Goal: Transaction & Acquisition: Purchase product/service

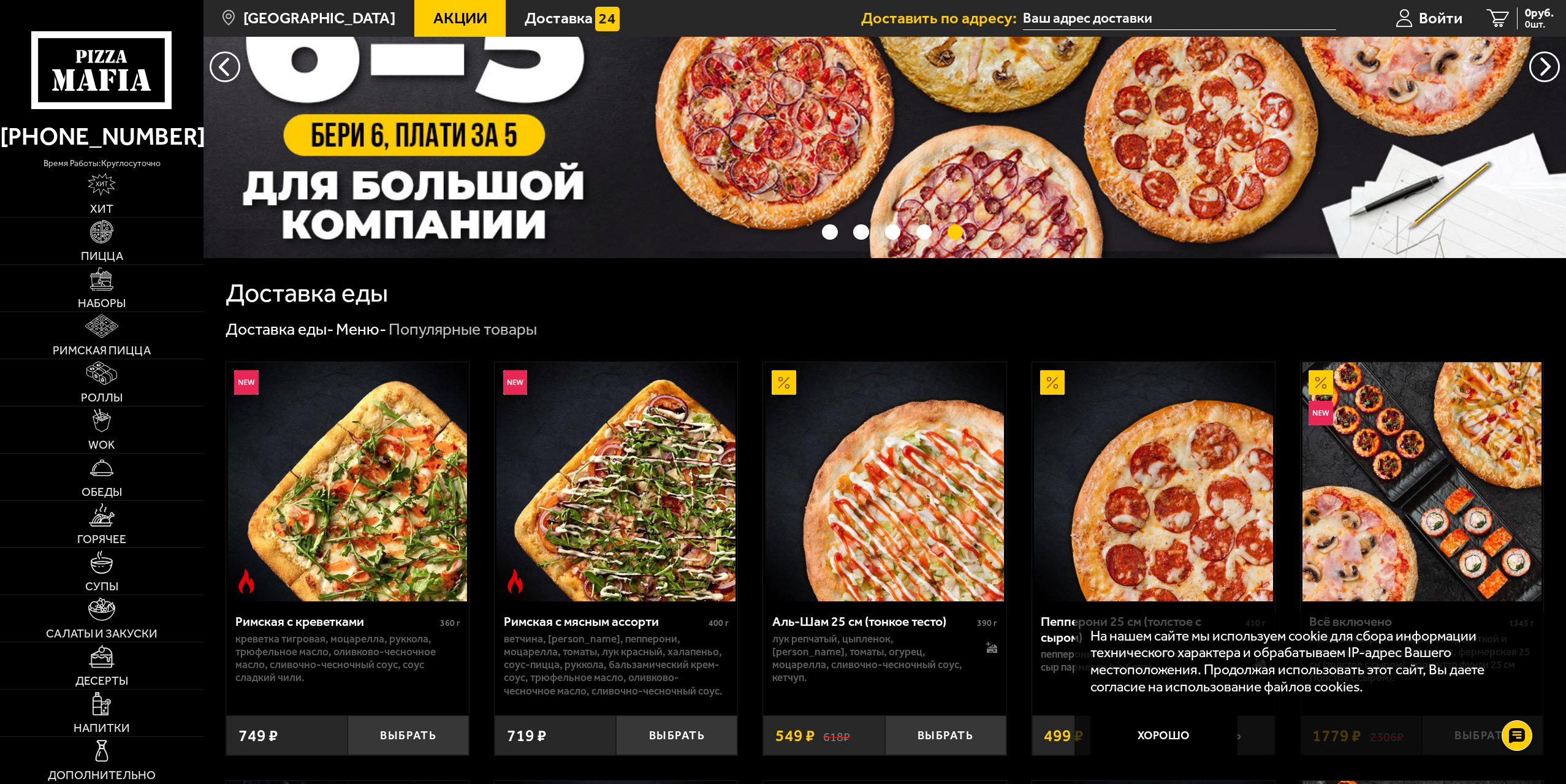
scroll to position [122, 0]
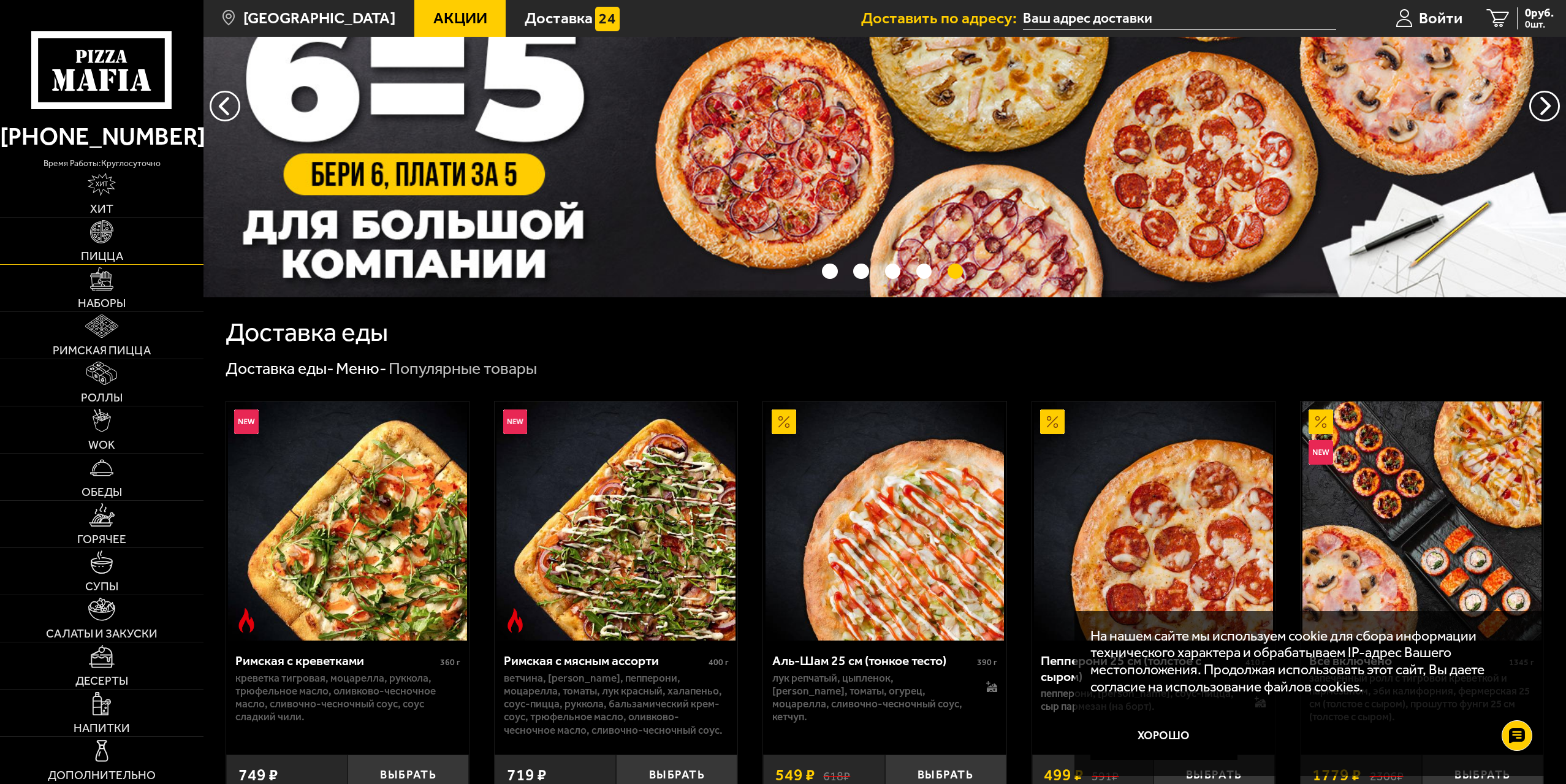
click at [104, 245] on link "Пицца" at bounding box center [101, 241] width 203 height 46
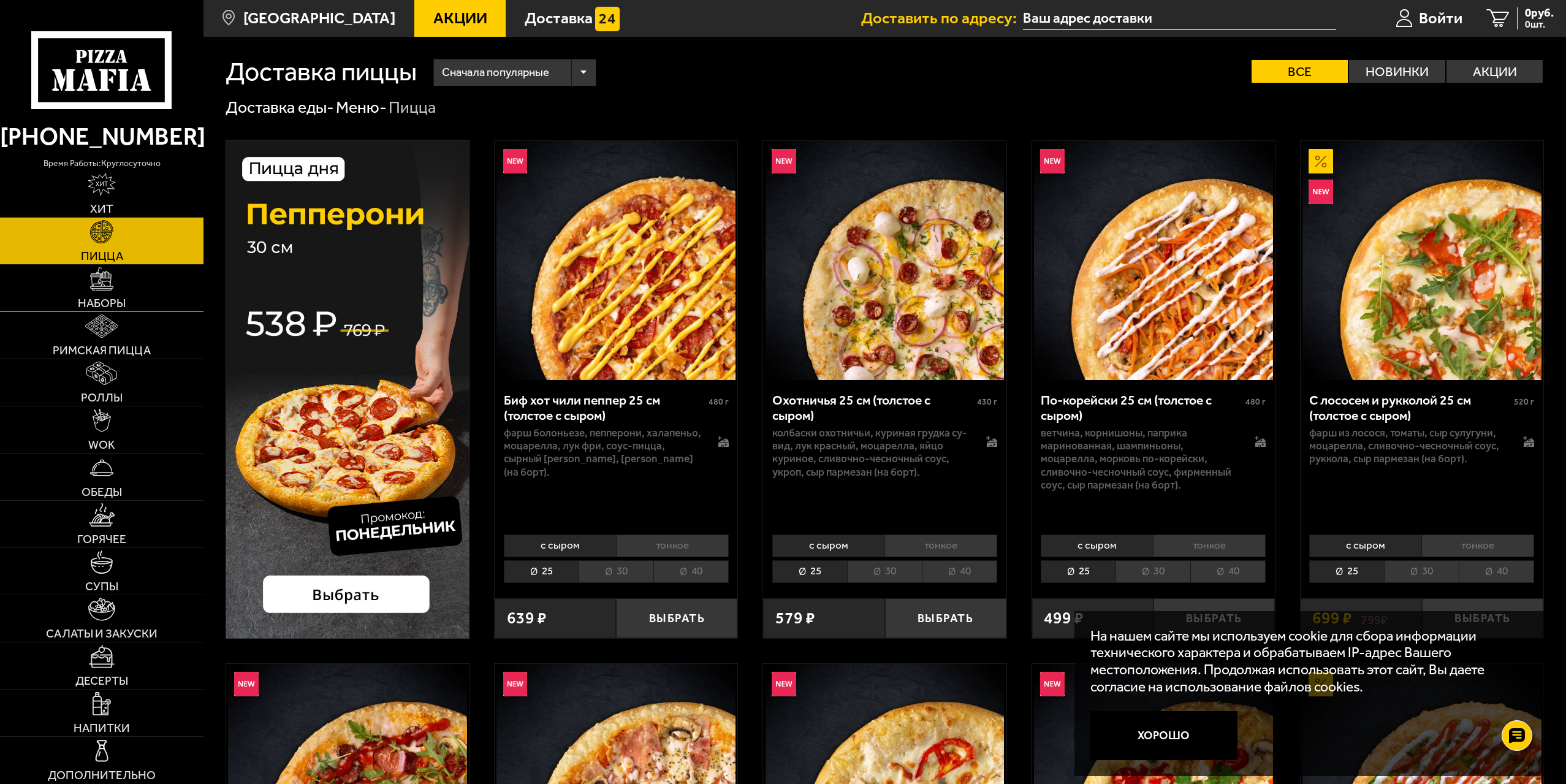
click at [124, 299] on span "Наборы" at bounding box center [101, 303] width 48 height 11
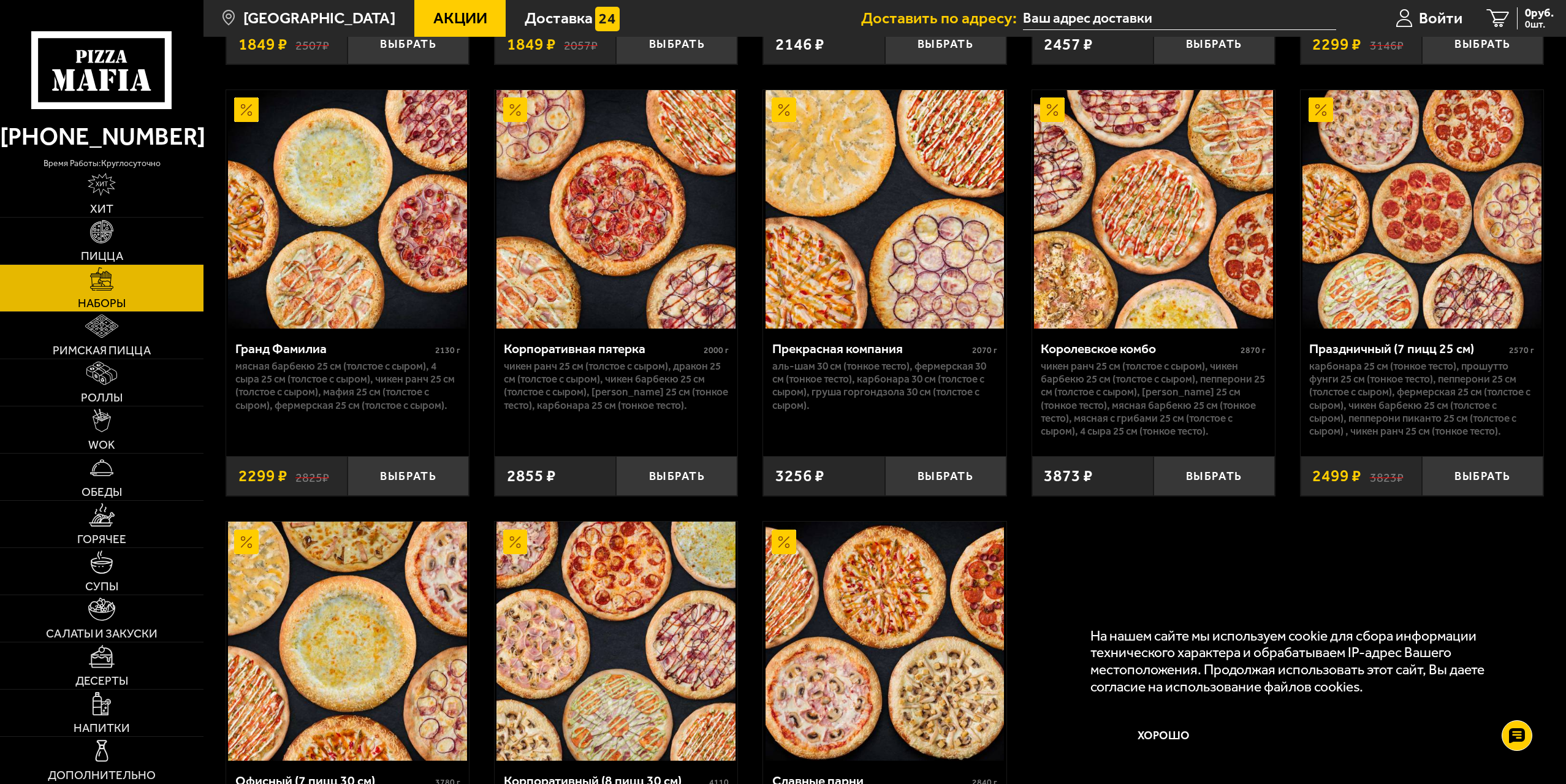
scroll to position [2328, 0]
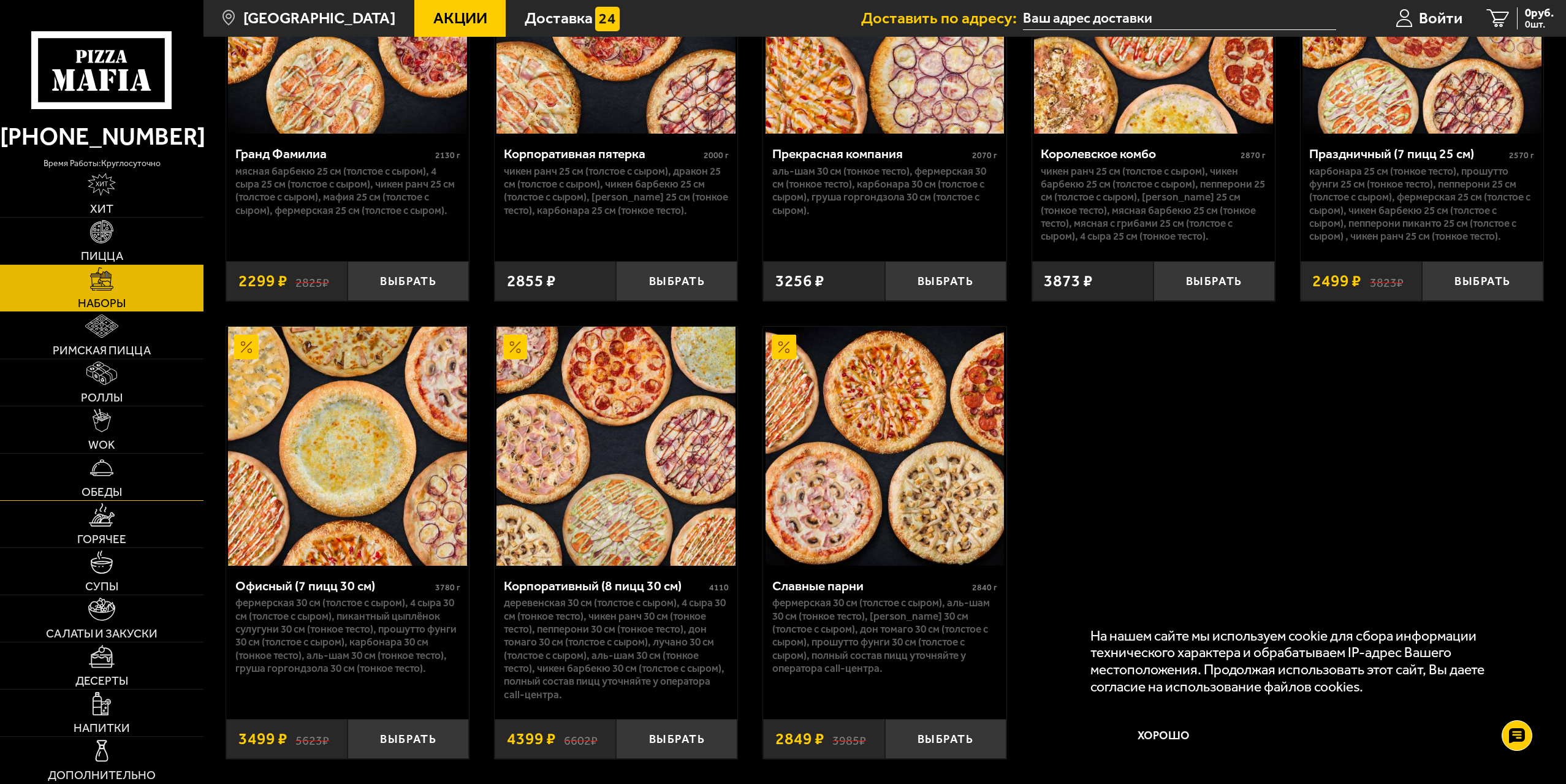
click at [119, 466] on link "Обеды" at bounding box center [101, 476] width 203 height 46
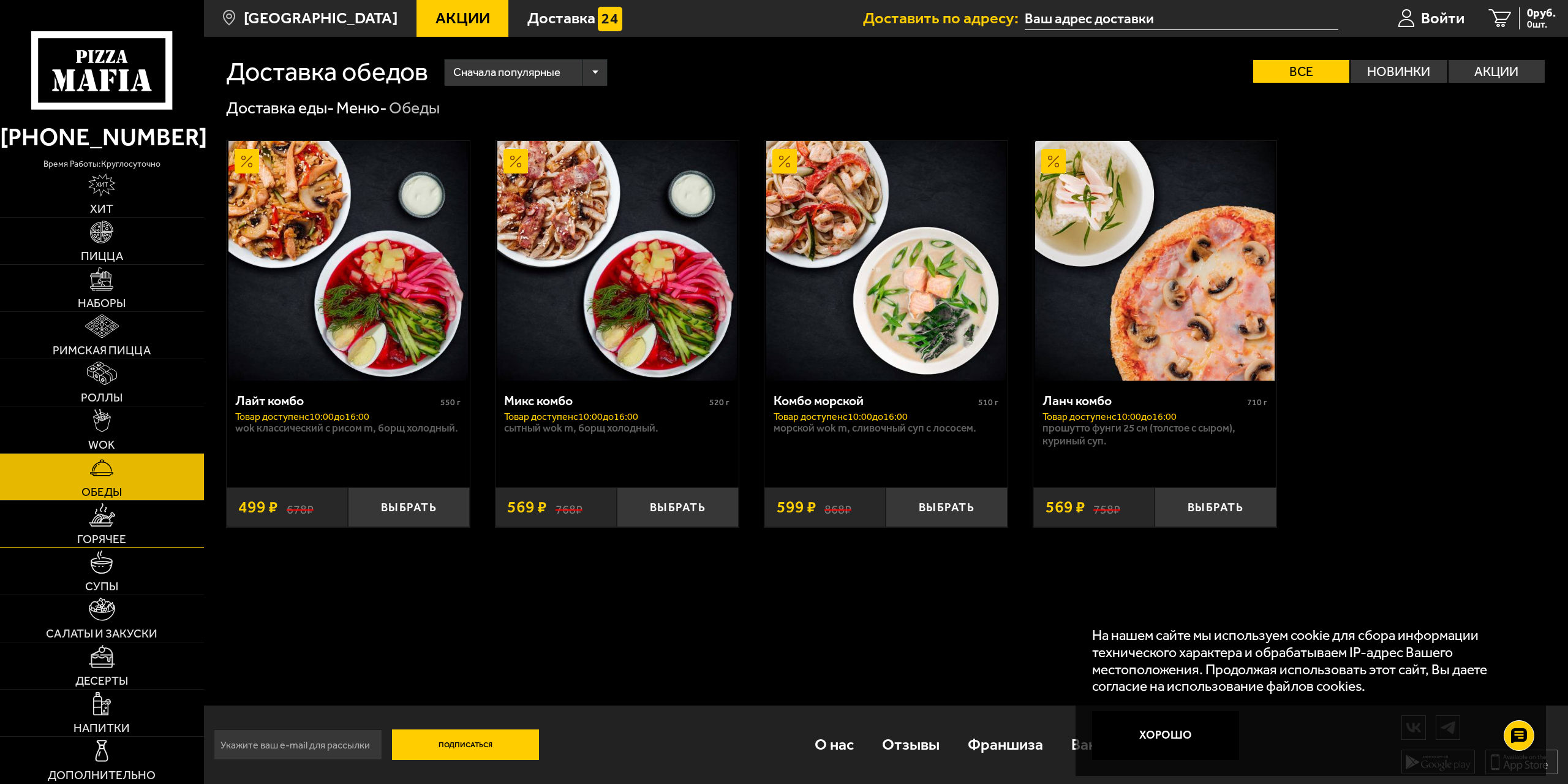
click at [111, 516] on img at bounding box center [102, 515] width 26 height 24
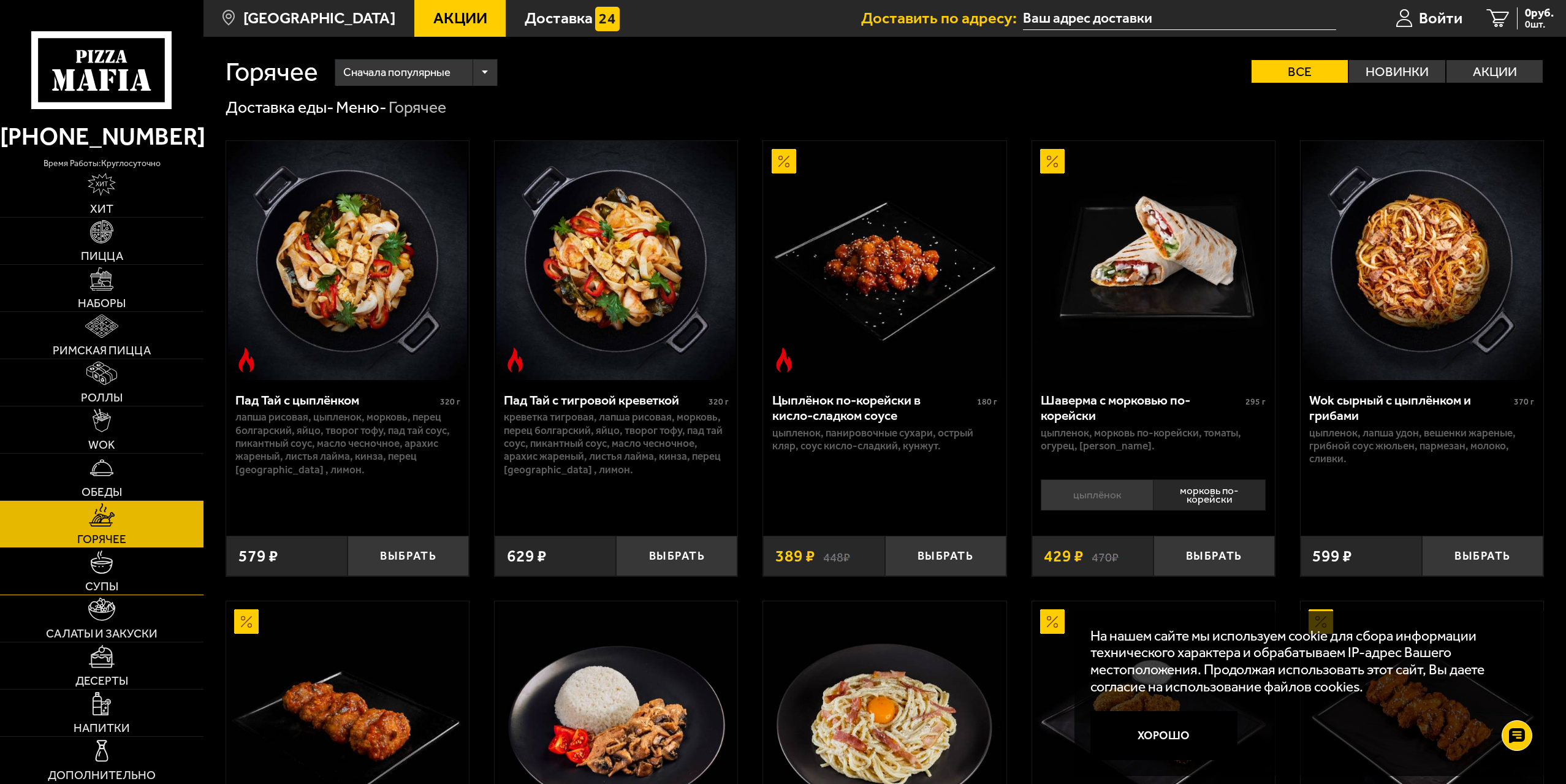
click at [130, 580] on link "Супы" at bounding box center [101, 571] width 203 height 46
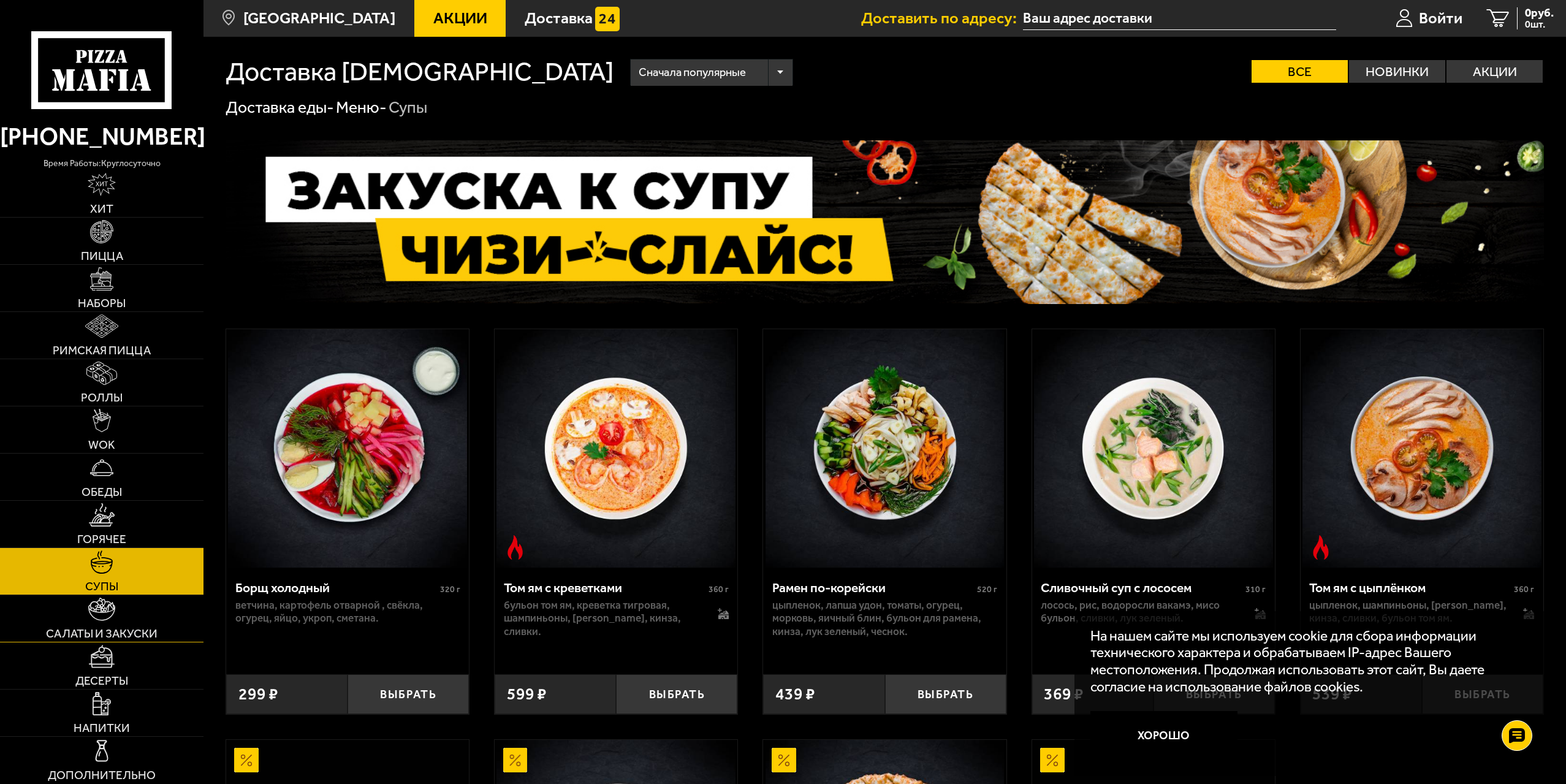
click at [133, 610] on link "Салаты и закуски" at bounding box center [101, 618] width 203 height 46
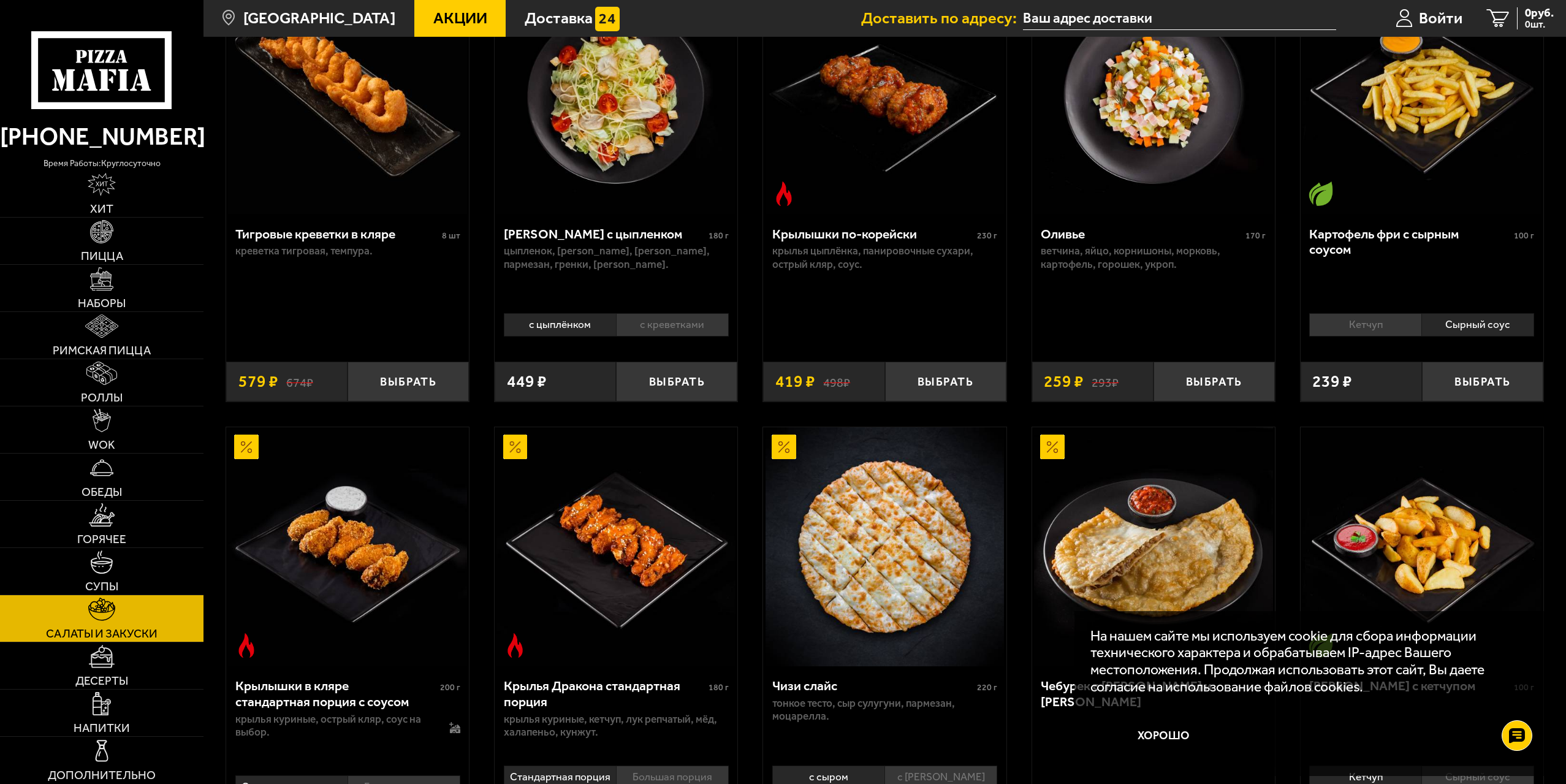
scroll to position [184, 0]
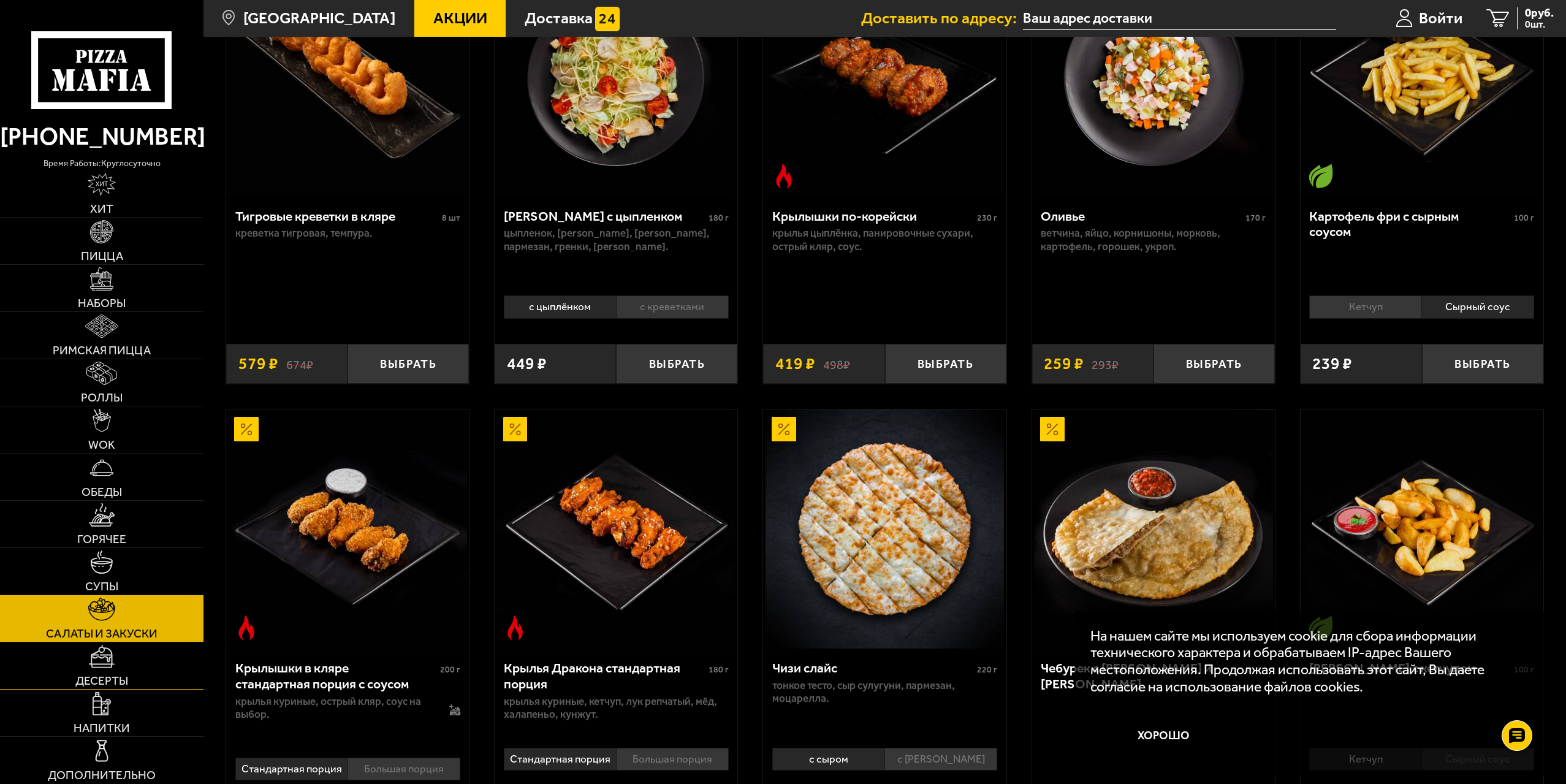
click at [136, 655] on link "Десерты" at bounding box center [101, 665] width 203 height 46
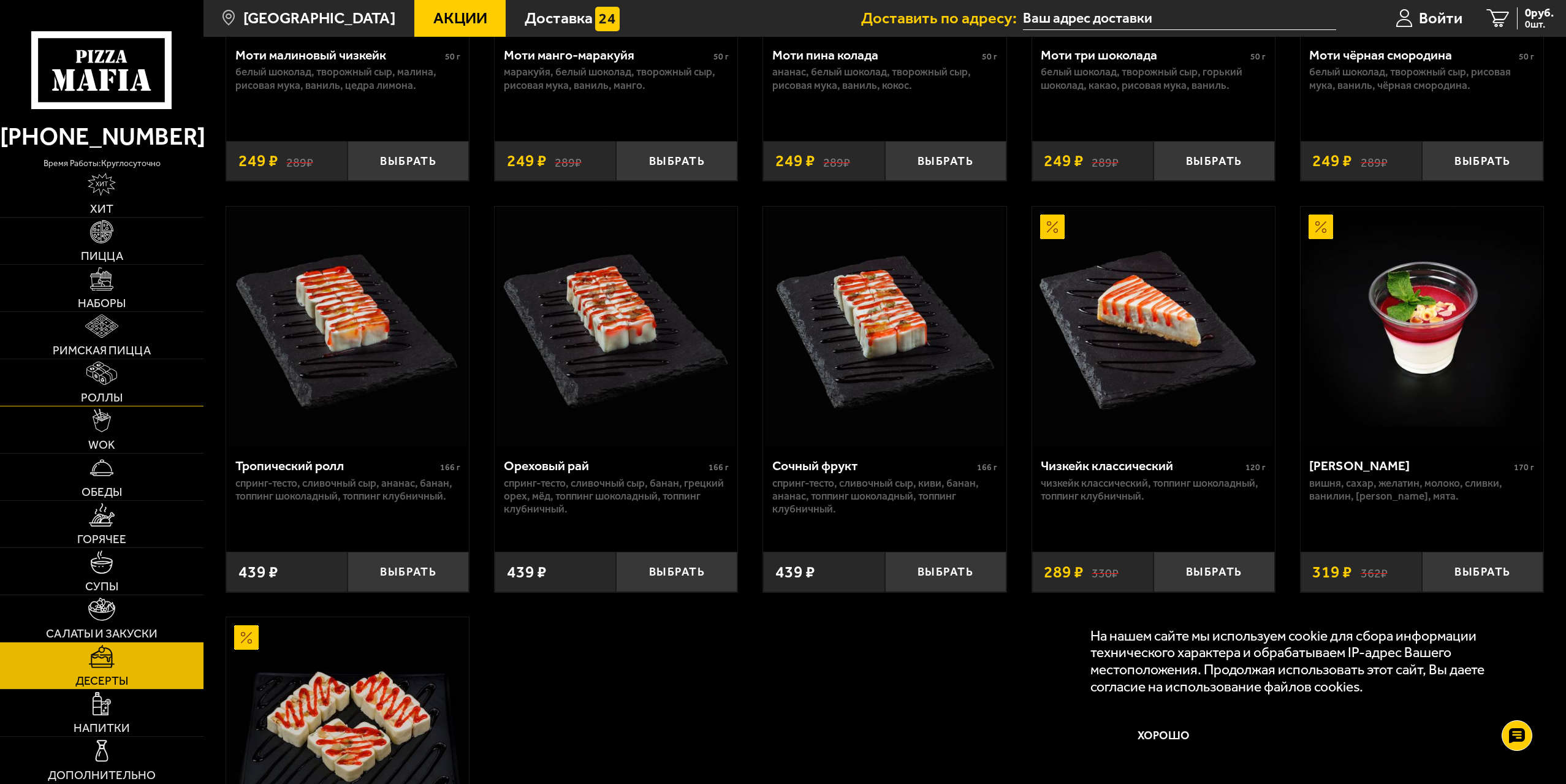
scroll to position [552, 0]
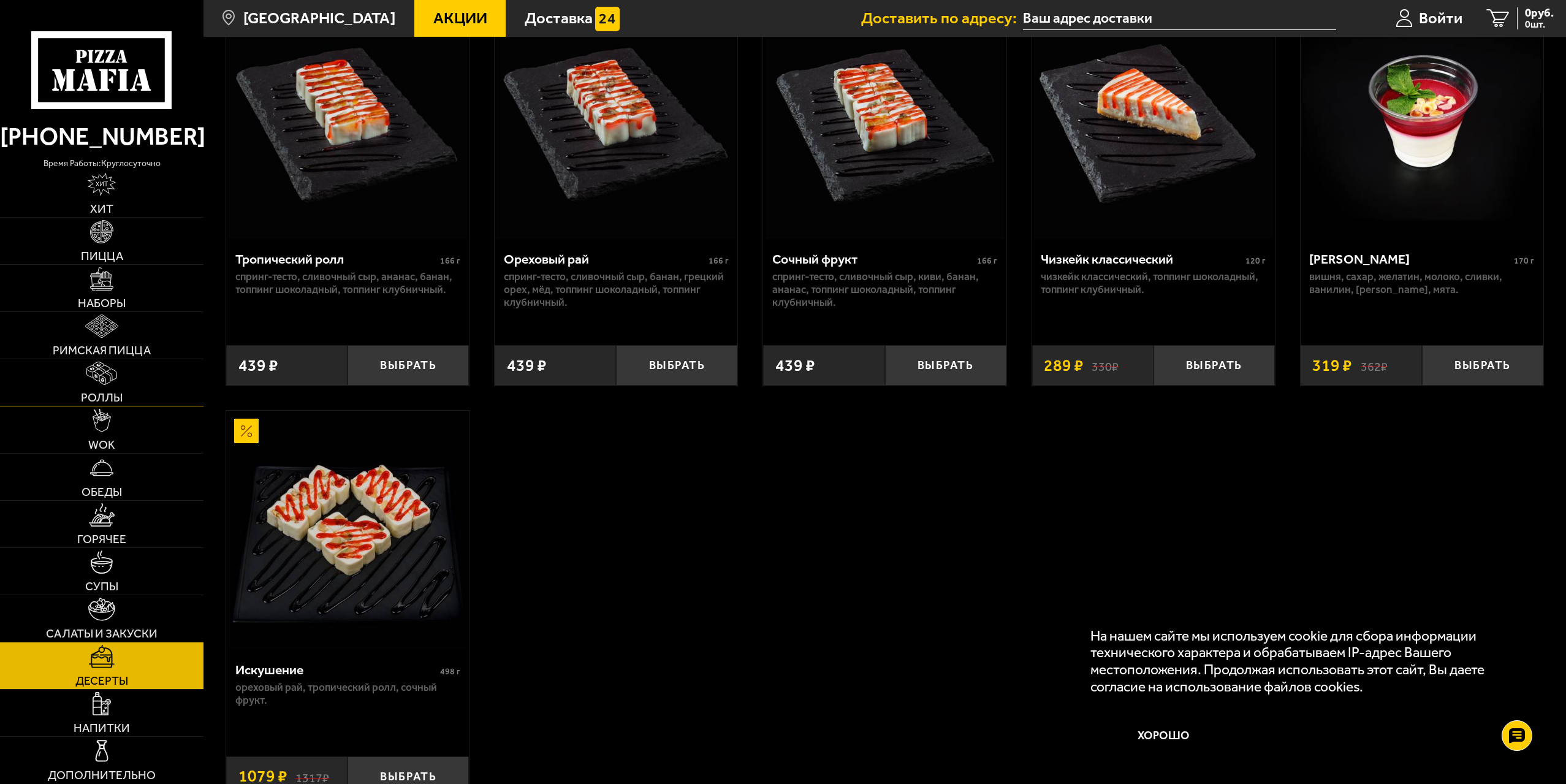
click at [134, 381] on link "Роллы" at bounding box center [101, 382] width 203 height 46
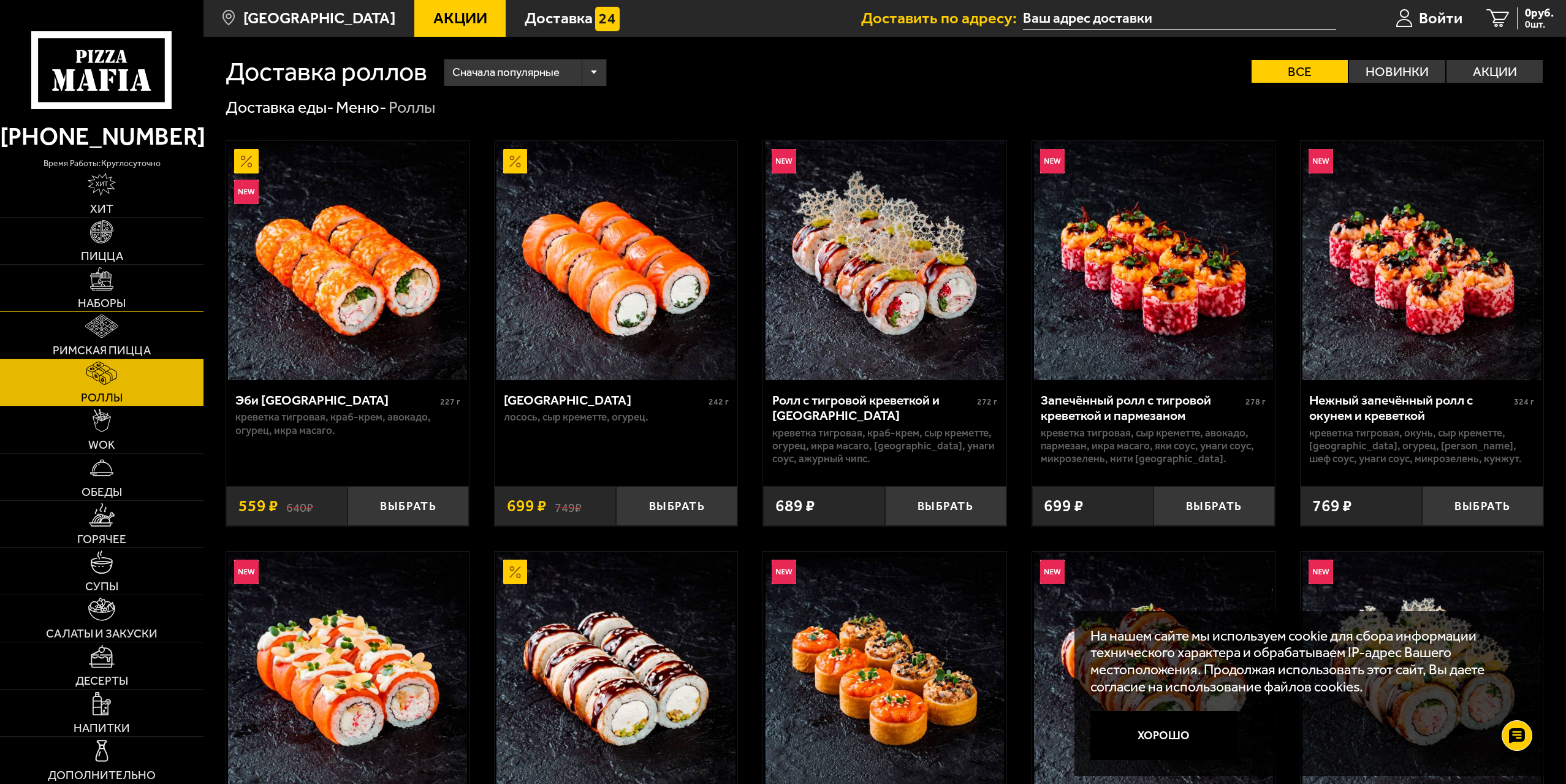
click at [96, 299] on span "Наборы" at bounding box center [101, 303] width 48 height 11
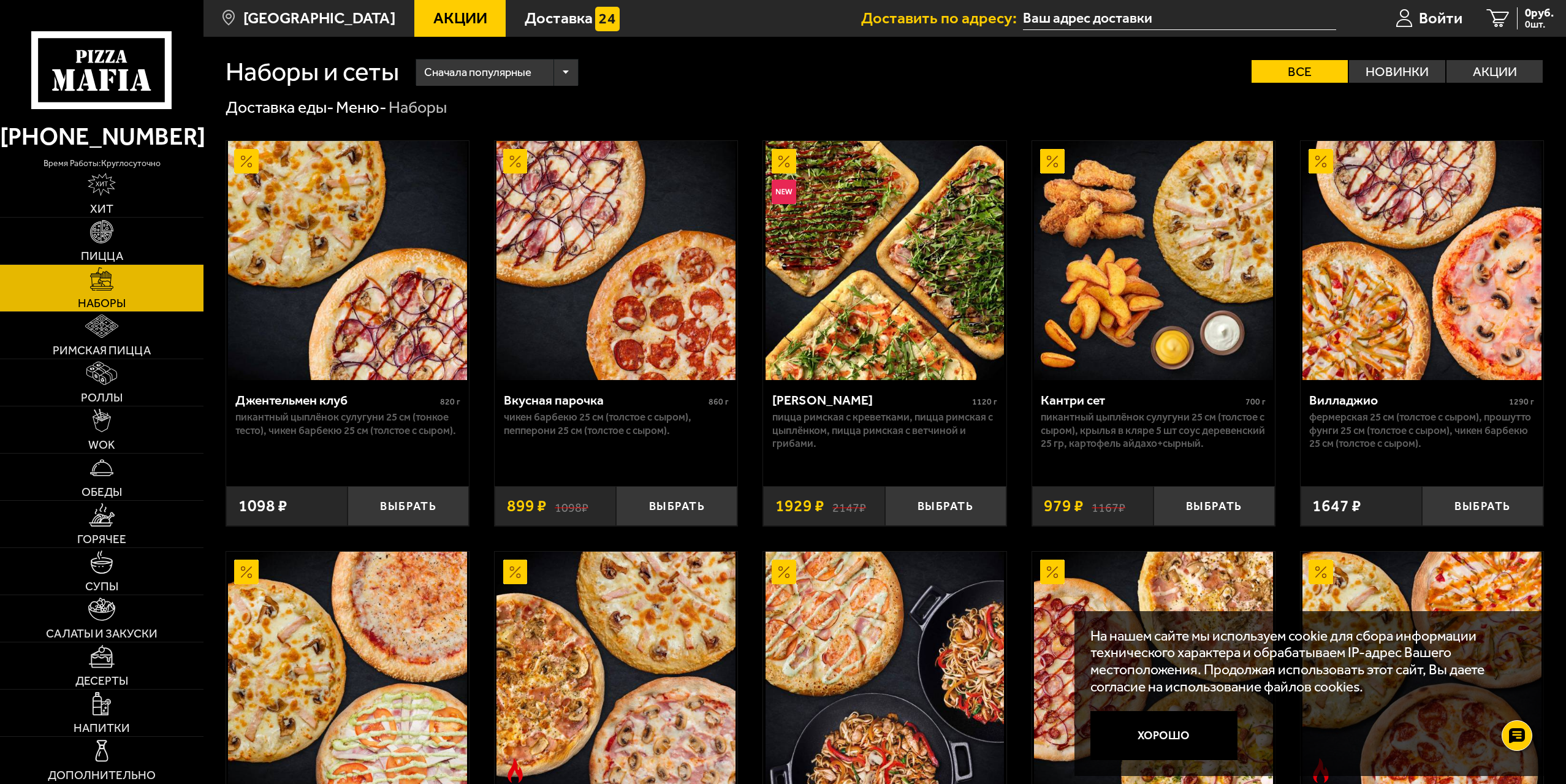
click at [565, 75] on div "Сначала популярные" at bounding box center [497, 72] width 162 height 26
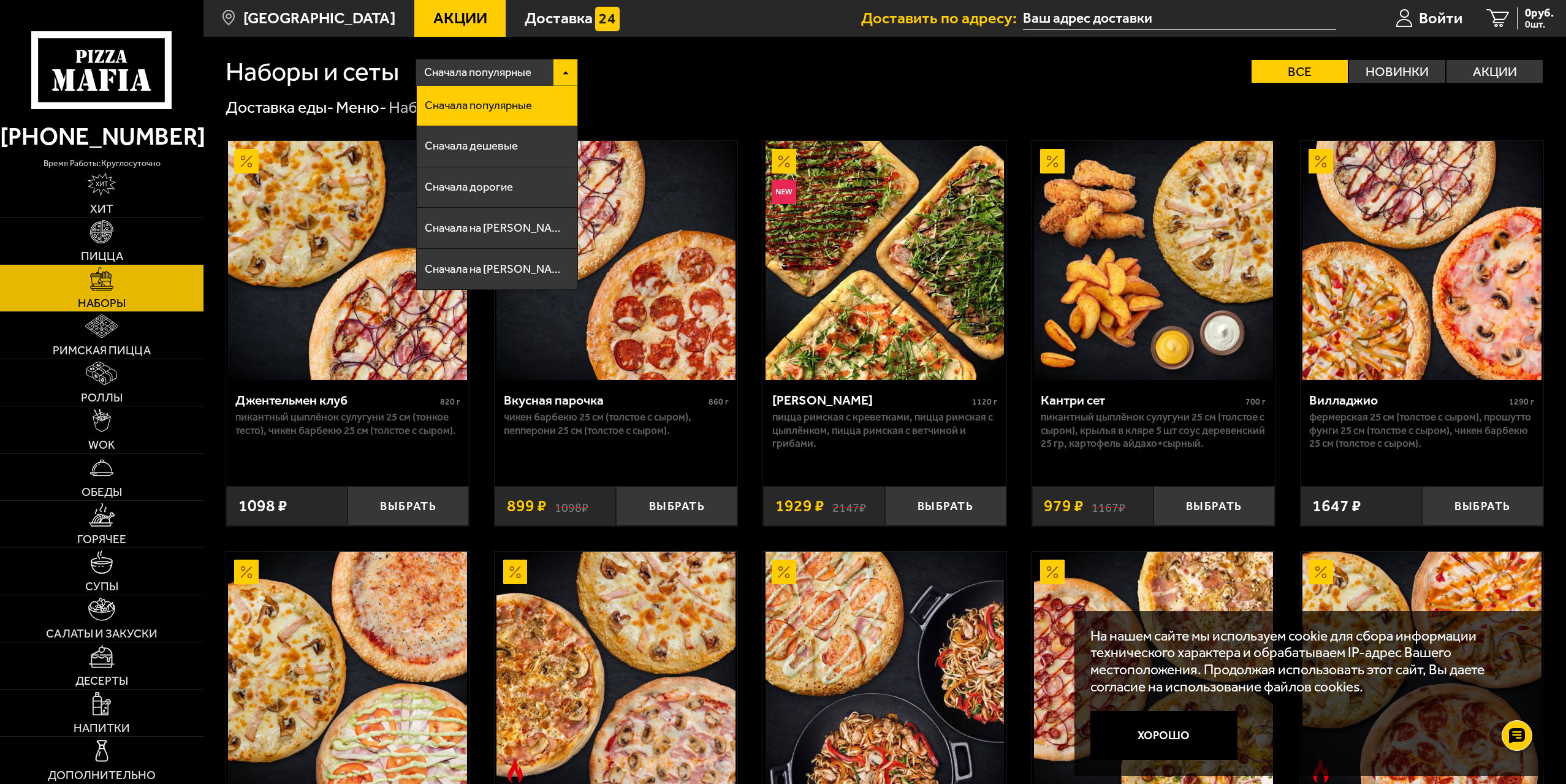
click at [566, 81] on div "Сначала популярные" at bounding box center [497, 72] width 162 height 26
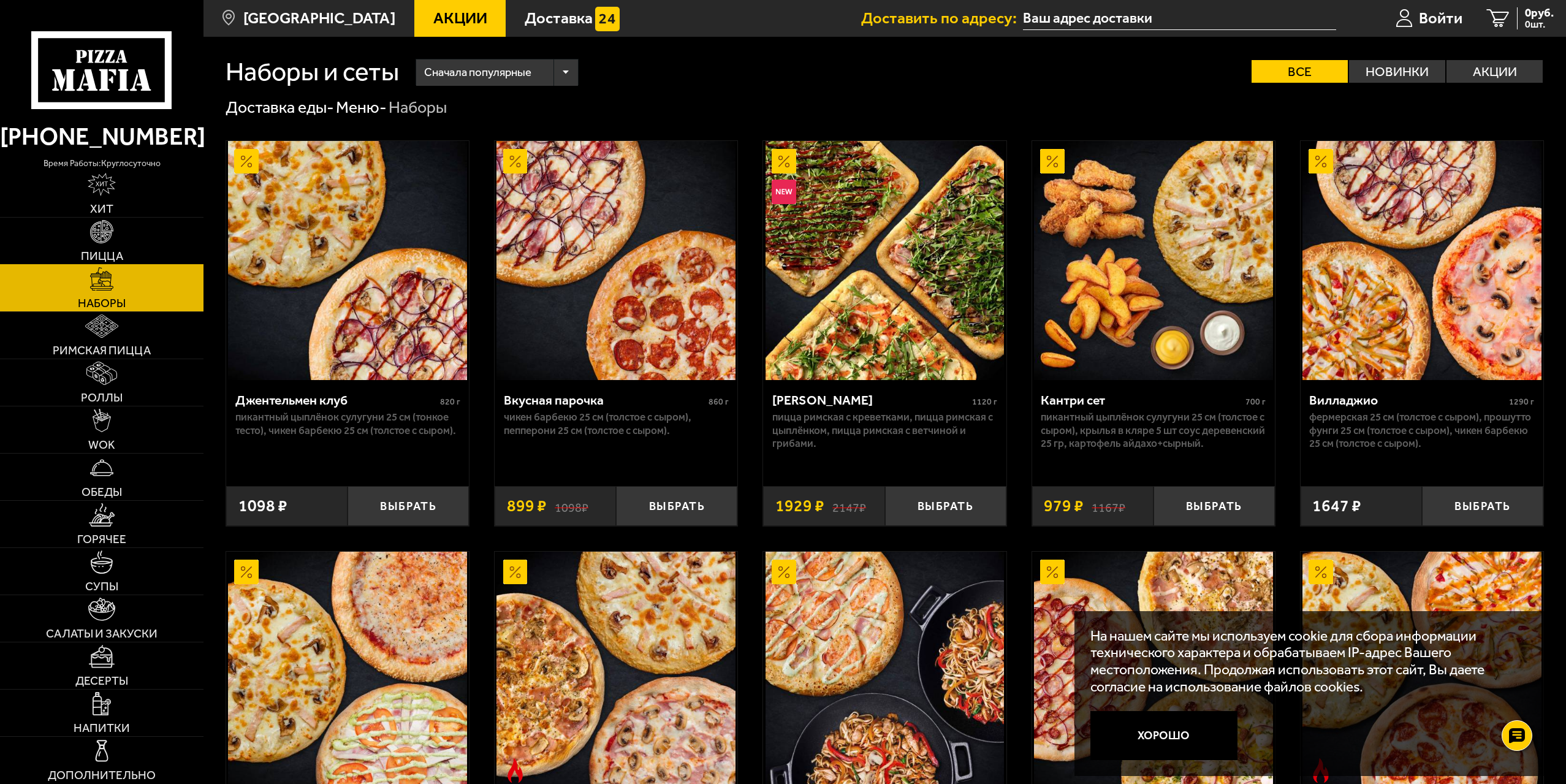
click at [107, 257] on span "Пицца" at bounding box center [102, 256] width 42 height 11
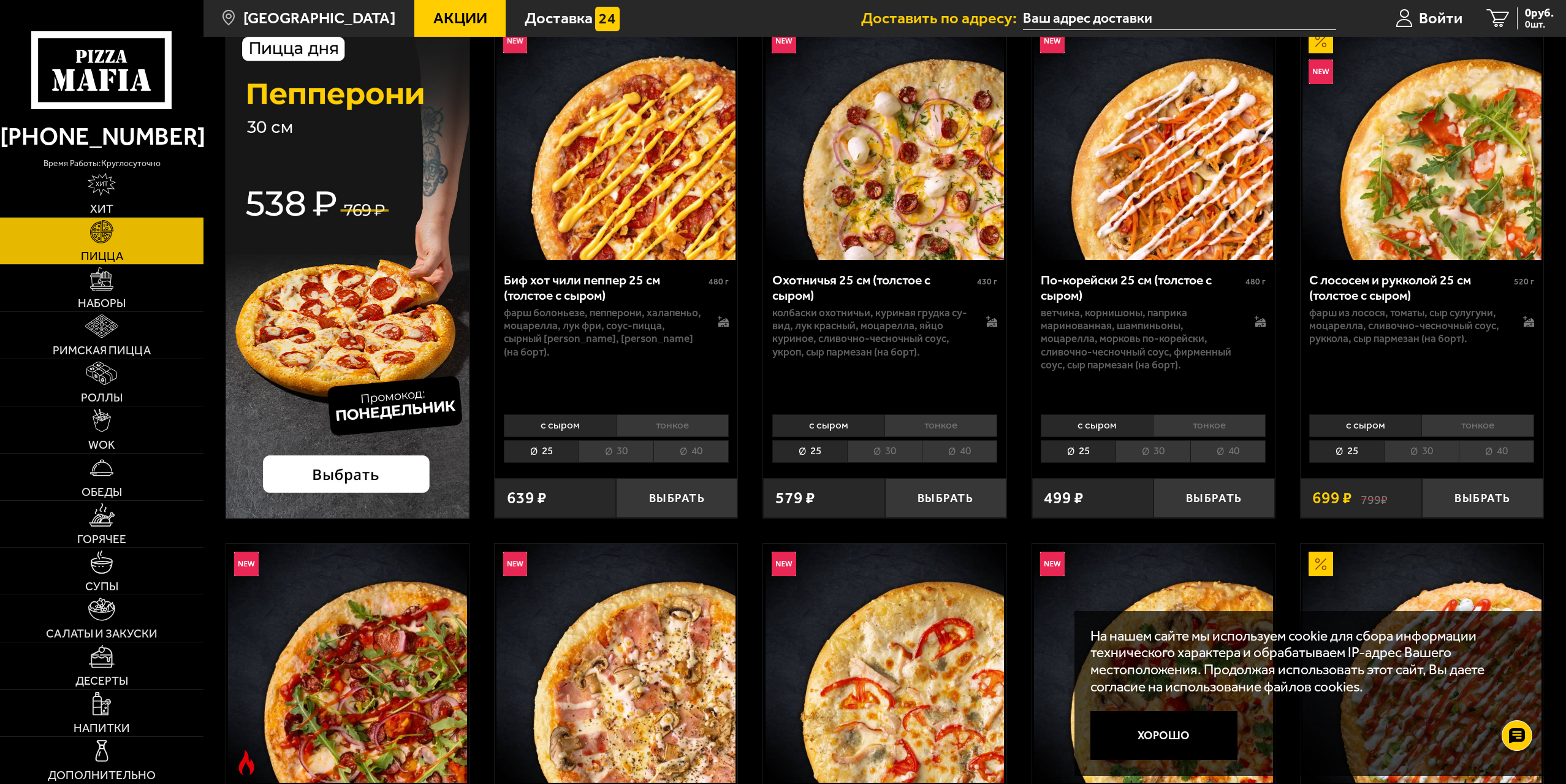
scroll to position [122, 0]
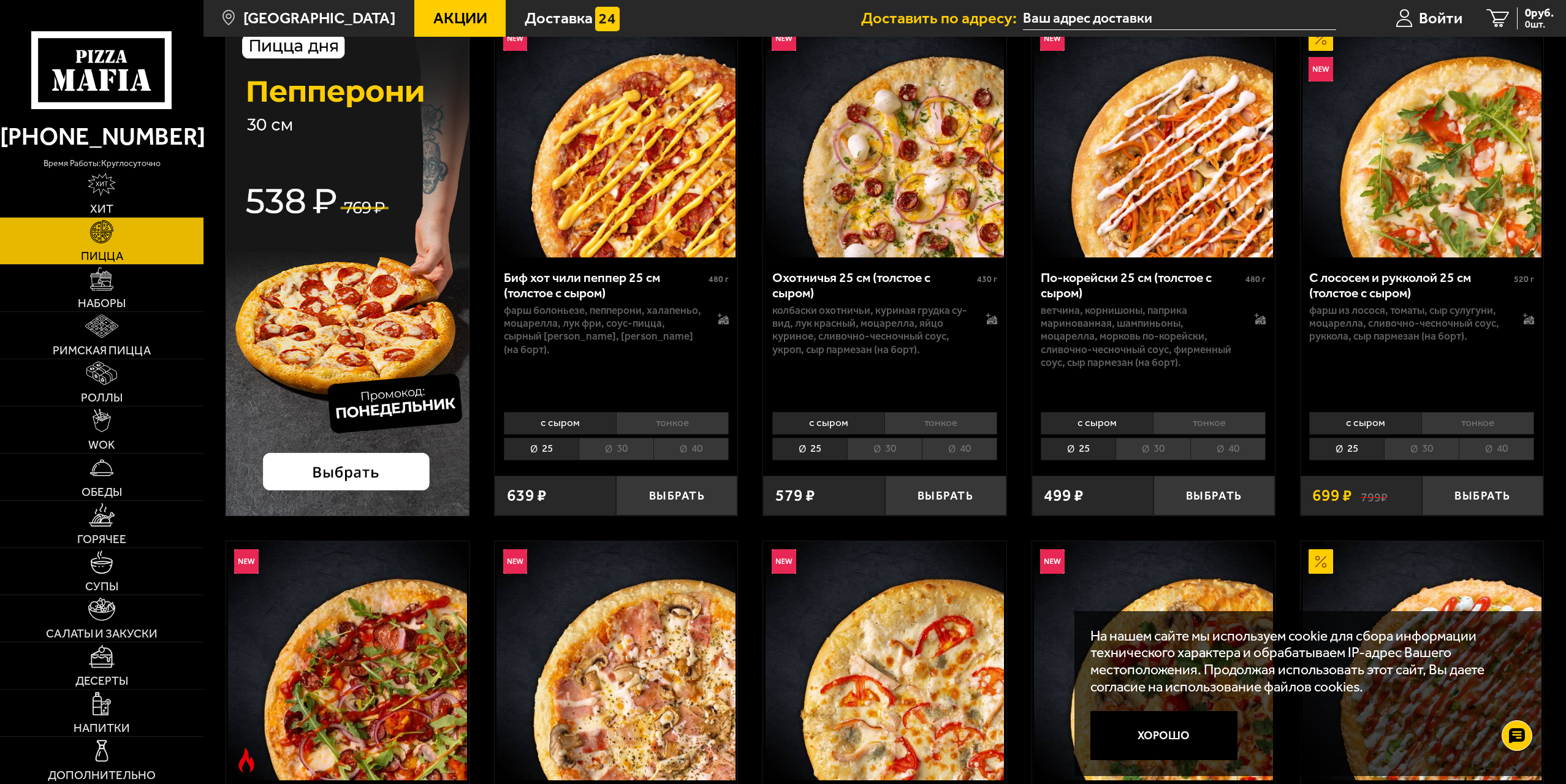
click at [690, 455] on li "40" at bounding box center [691, 449] width 75 height 23
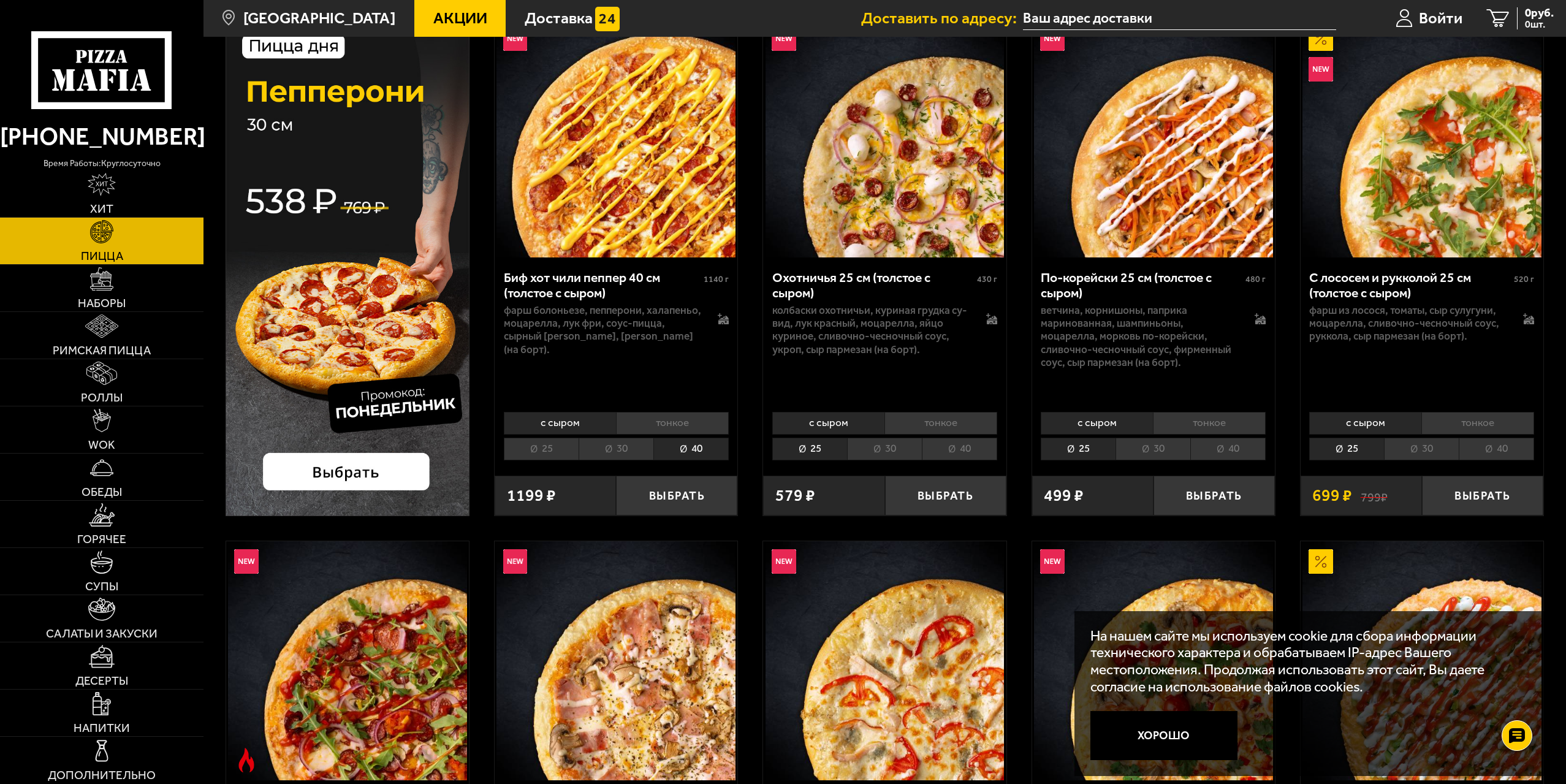
click at [623, 455] on li "30" at bounding box center [615, 449] width 75 height 23
